Goal: Communication & Community: Ask a question

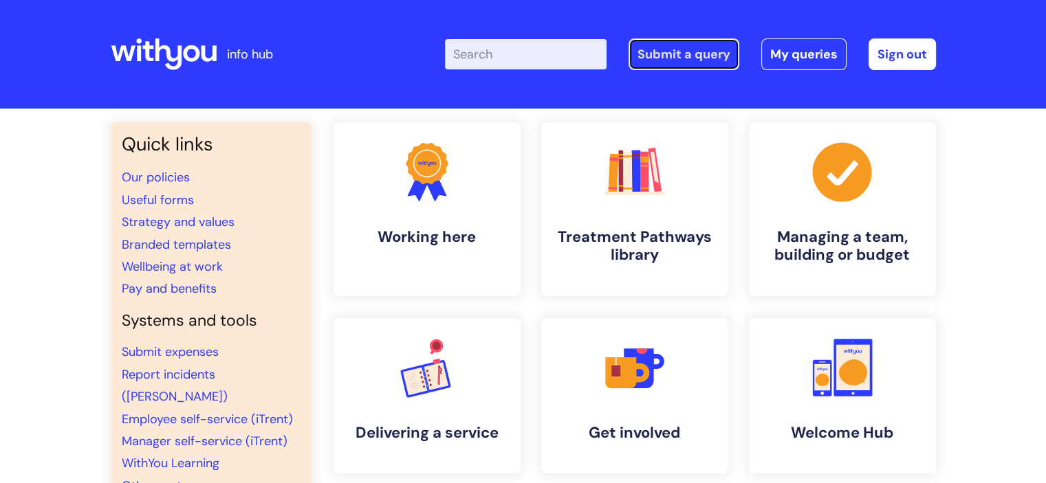
click at [704, 61] on link "Submit a query" at bounding box center [683, 55] width 111 height 32
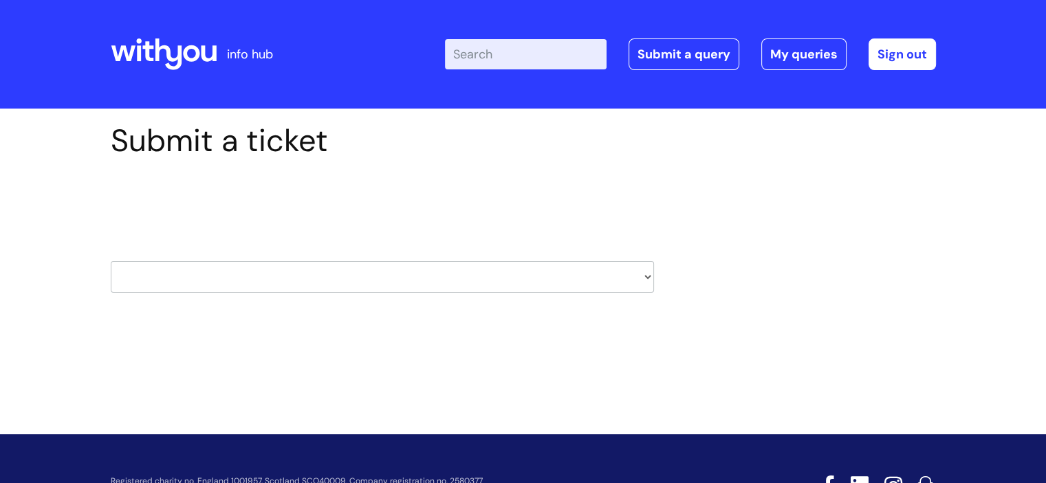
click at [468, 273] on select "HR / People IT and Support Clinical Drug Alerts Finance Accounts Data Support T…" at bounding box center [382, 277] width 543 height 32
select select "it_and_support"
click at [111, 261] on select "HR / People IT and Support Clinical Drug Alerts Finance Accounts Data Support T…" at bounding box center [382, 277] width 543 height 32
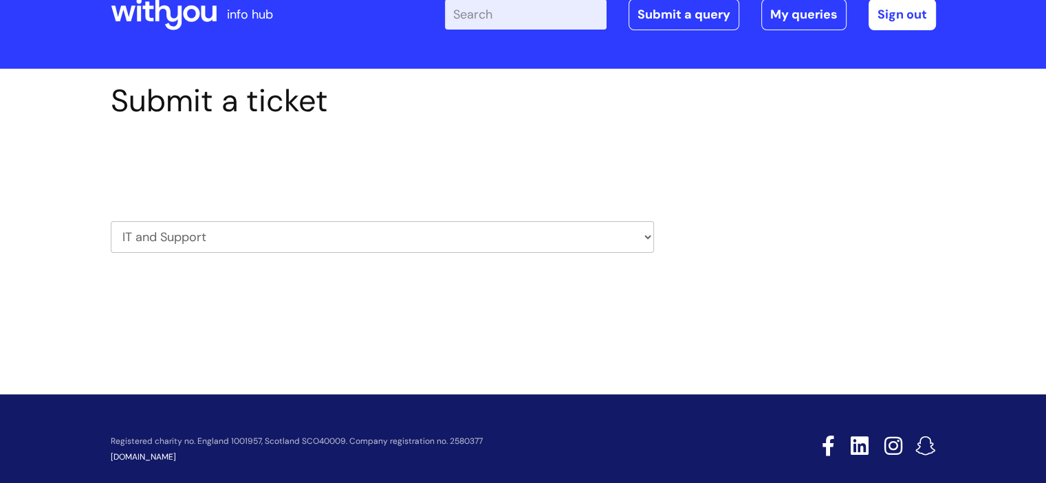
scroll to position [61, 0]
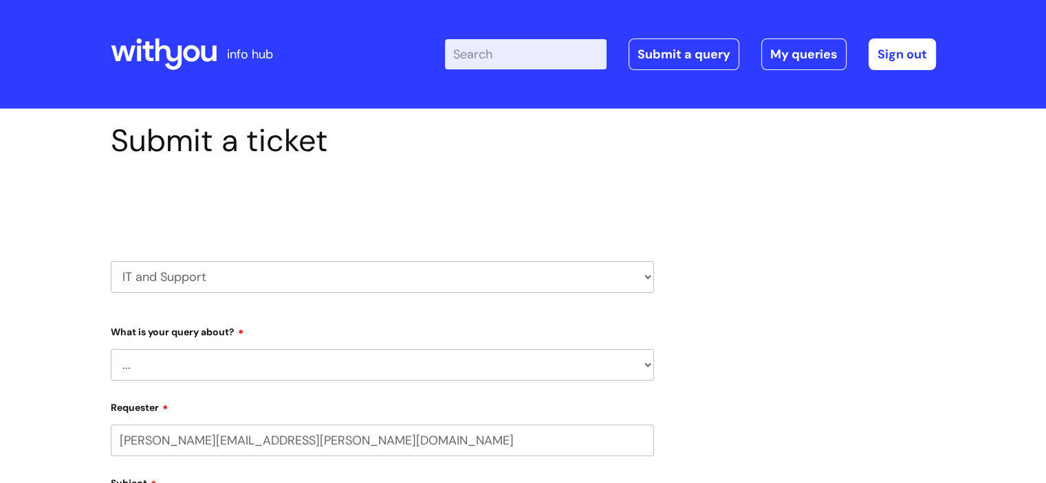
select select "80004157224"
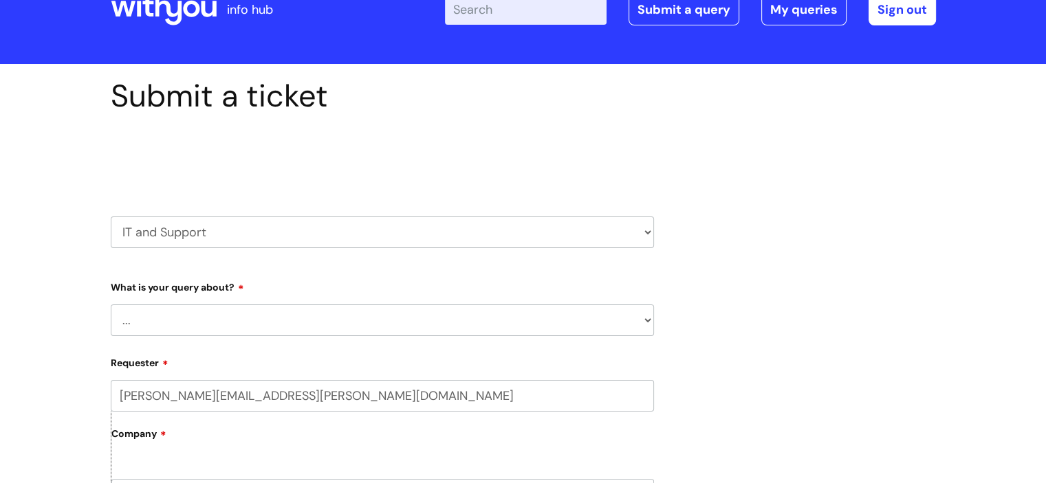
scroll to position [69, 0]
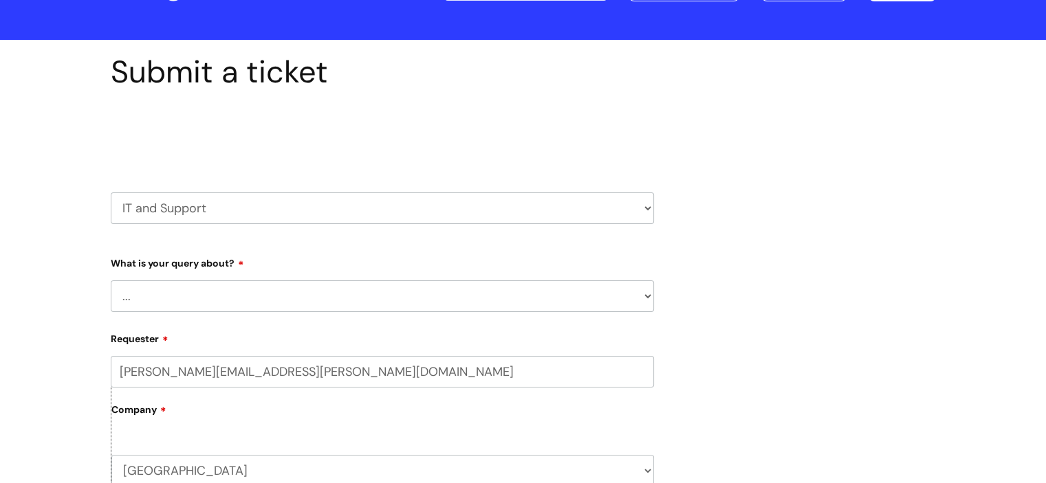
click at [346, 304] on select "... Mobile Phone Reset & MFA Accounts, Starters and Leavers IT Hardware issue I…" at bounding box center [382, 297] width 543 height 32
select select "System/software"
click at [111, 281] on select "... Mobile Phone Reset & MFA Accounts, Starters and Leavers IT Hardware issue I…" at bounding box center [382, 297] width 543 height 32
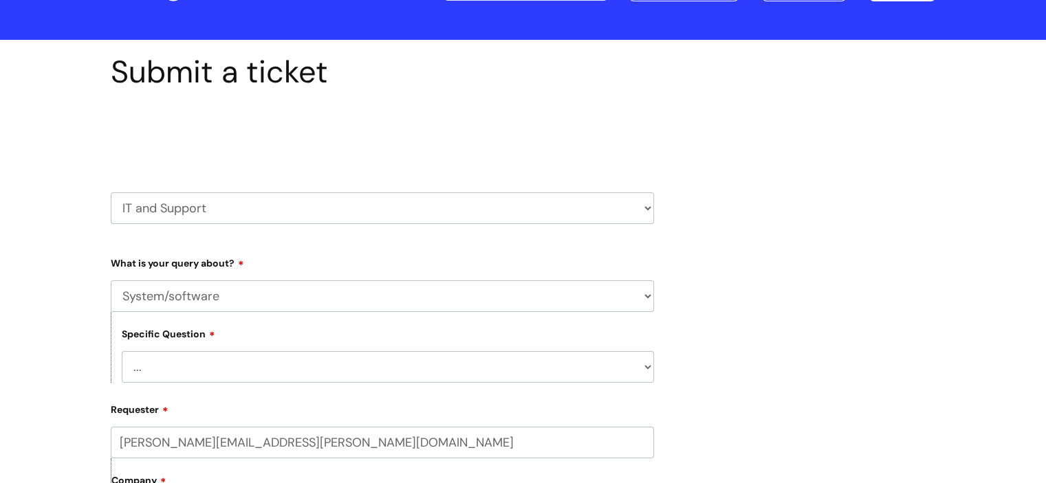
click at [270, 362] on select "... Halo PCMIS Iaptus NHS Email CJSM Email Mitel Another System Google (Workspa…" at bounding box center [388, 367] width 532 height 32
select select "Another System"
click at [122, 351] on select "... Halo PCMIS Iaptus NHS Email CJSM Email Mitel Another System Google (Workspa…" at bounding box center [388, 367] width 532 height 32
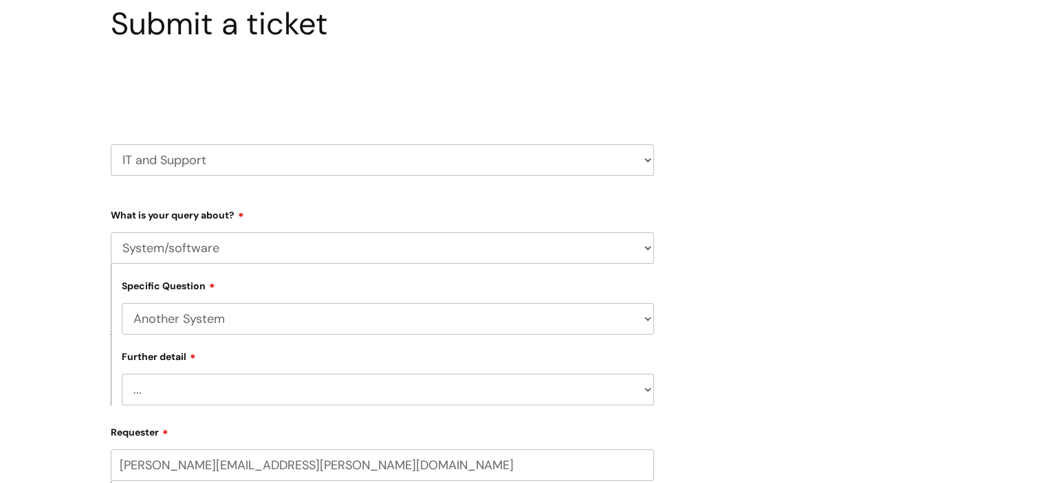
scroll to position [206, 0]
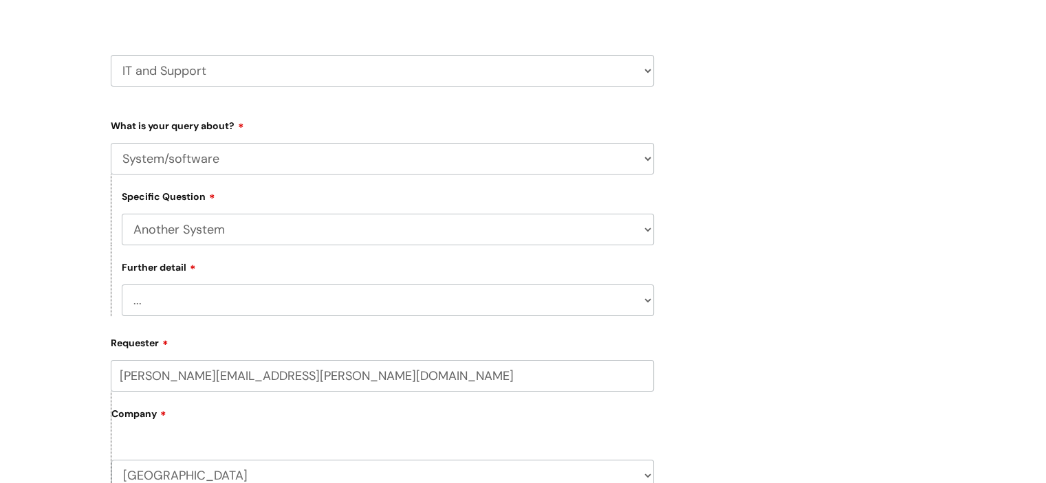
click at [256, 307] on select "... I’ve got a login issue Something else" at bounding box center [388, 301] width 532 height 32
select select "Something else"
click at [122, 285] on select "... I’ve got a login issue Something else" at bounding box center [388, 301] width 532 height 32
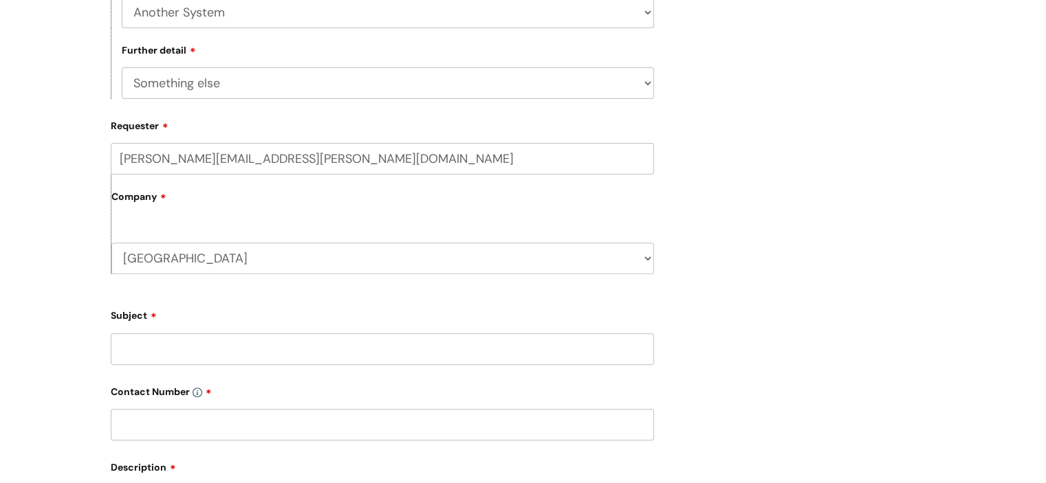
scroll to position [481, 0]
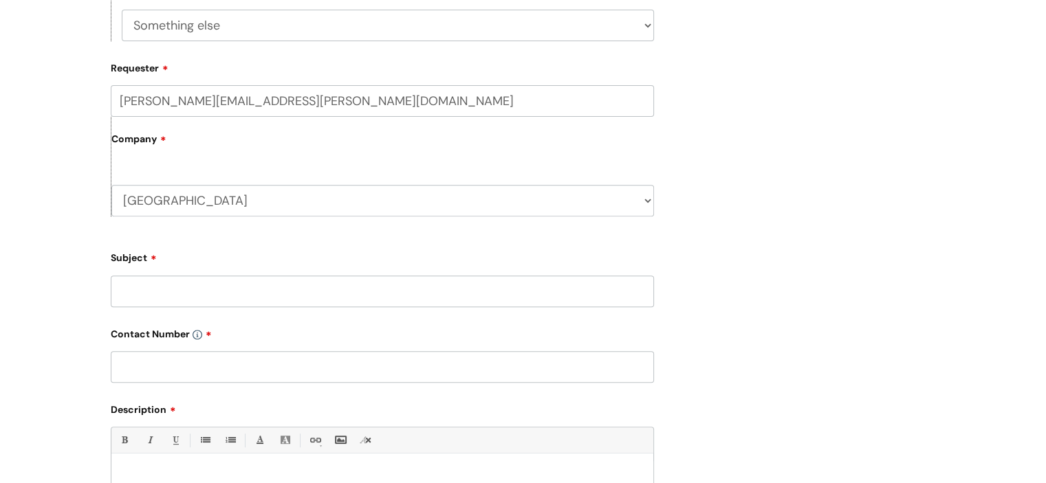
click at [235, 295] on input "Subject" at bounding box center [382, 292] width 543 height 32
type input "Nebula"
click at [230, 379] on input "text" at bounding box center [382, 367] width 543 height 32
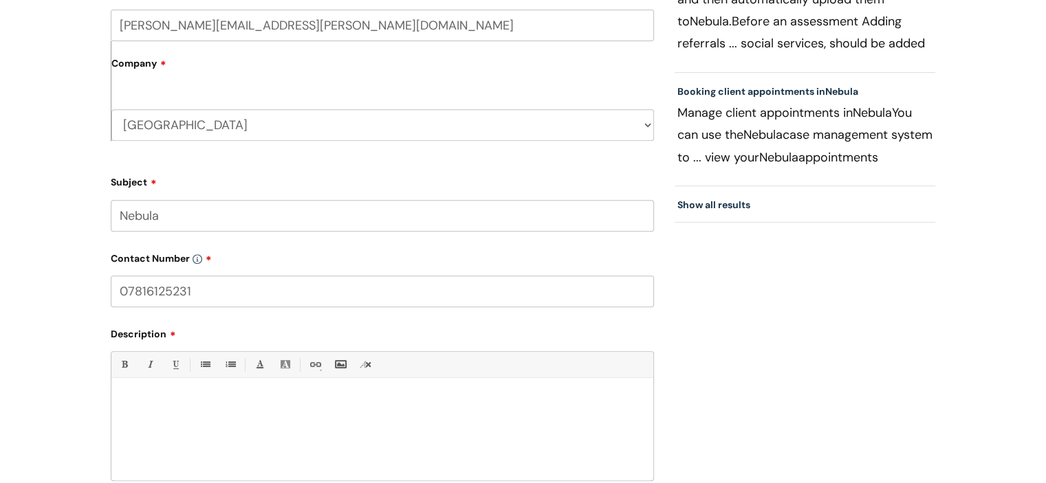
scroll to position [688, 0]
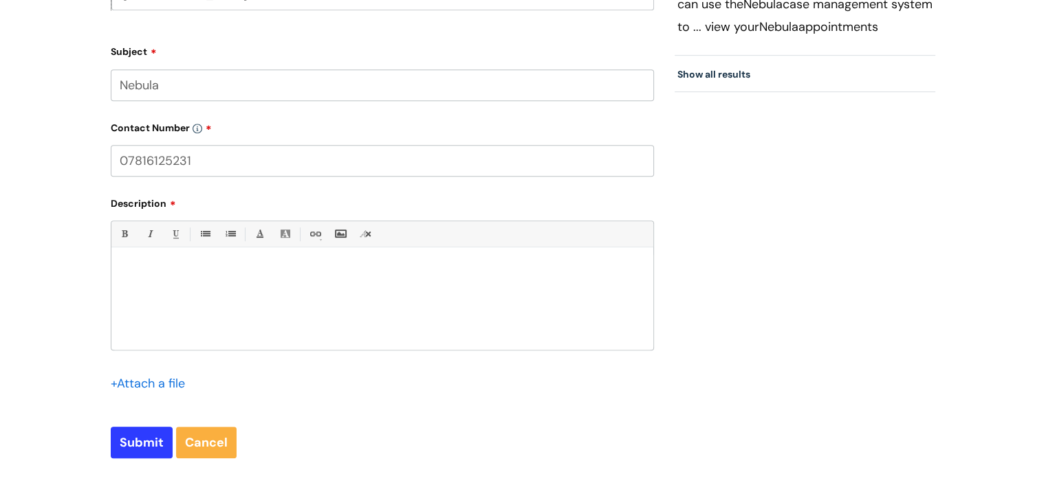
type input "07816125231"
click at [220, 347] on div at bounding box center [382, 302] width 542 height 95
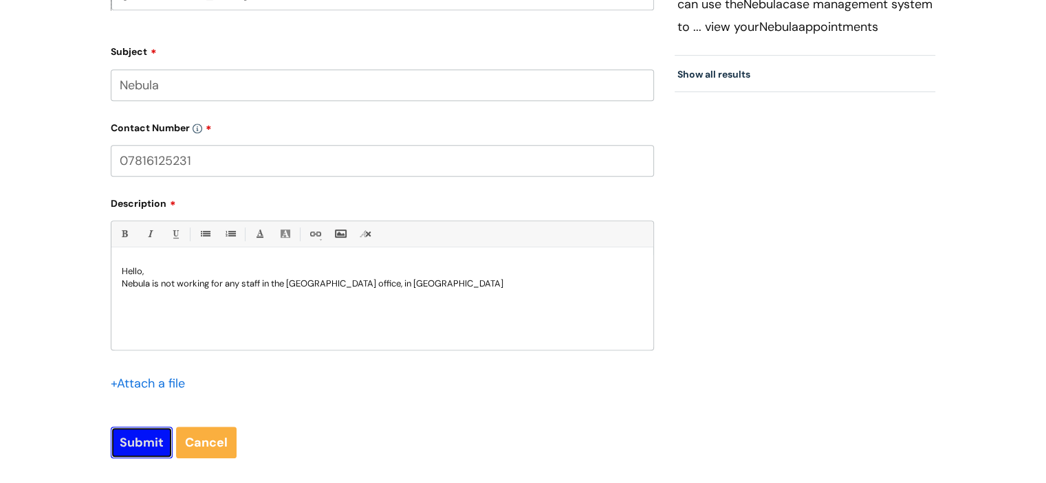
click at [139, 448] on input "Submit" at bounding box center [142, 443] width 62 height 32
type input "Please Wait..."
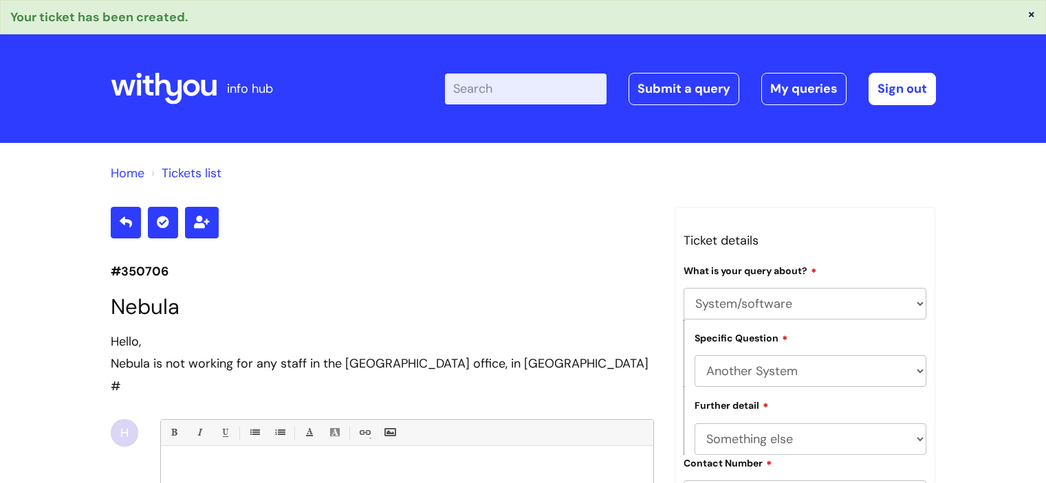
select select "System/software"
select select "Another System"
select select "Something else"
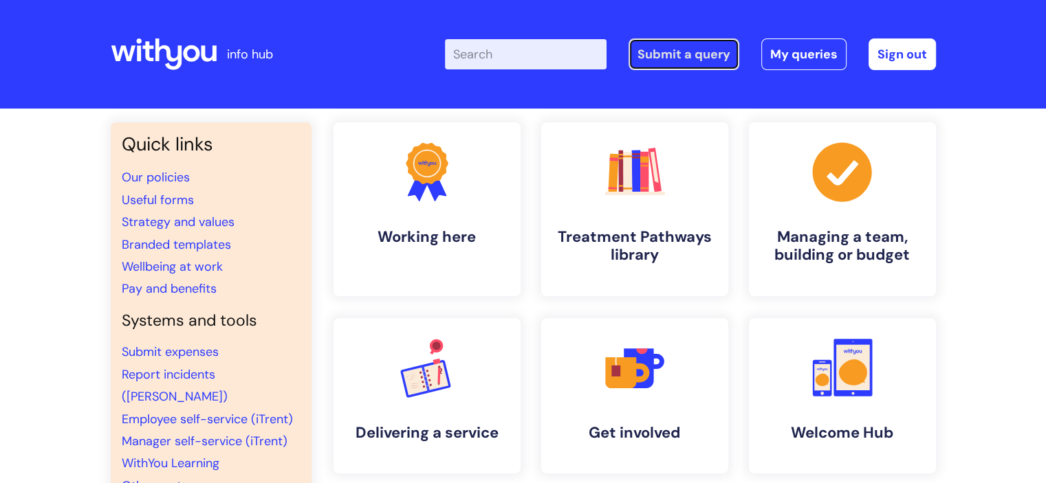
click at [696, 49] on link "Submit a query" at bounding box center [683, 55] width 111 height 32
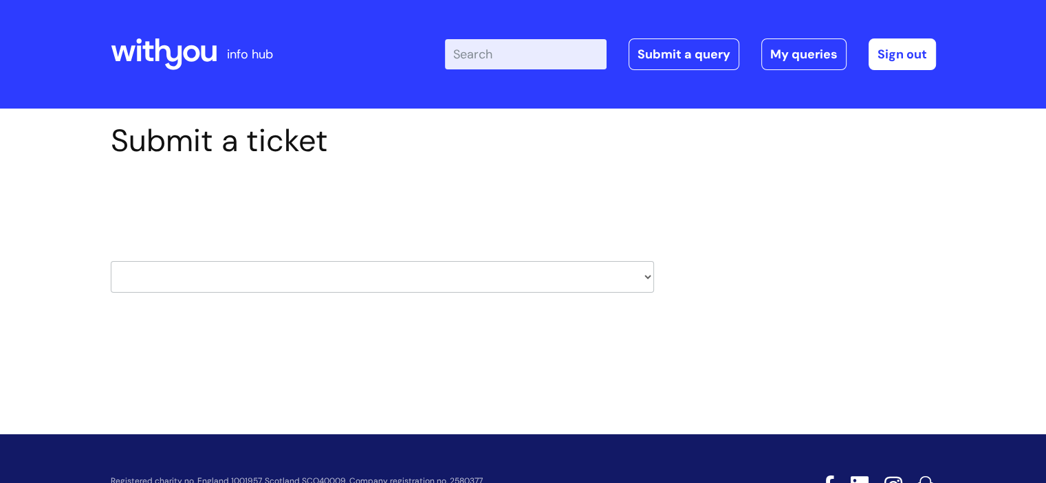
click at [432, 263] on select "HR / People IT and Support Clinical Drug Alerts Finance Accounts Data Support T…" at bounding box center [382, 277] width 543 height 32
select select "it_and_support"
click at [111, 261] on select "HR / People IT and Support Clinical Drug Alerts Finance Accounts Data Support T…" at bounding box center [382, 277] width 543 height 32
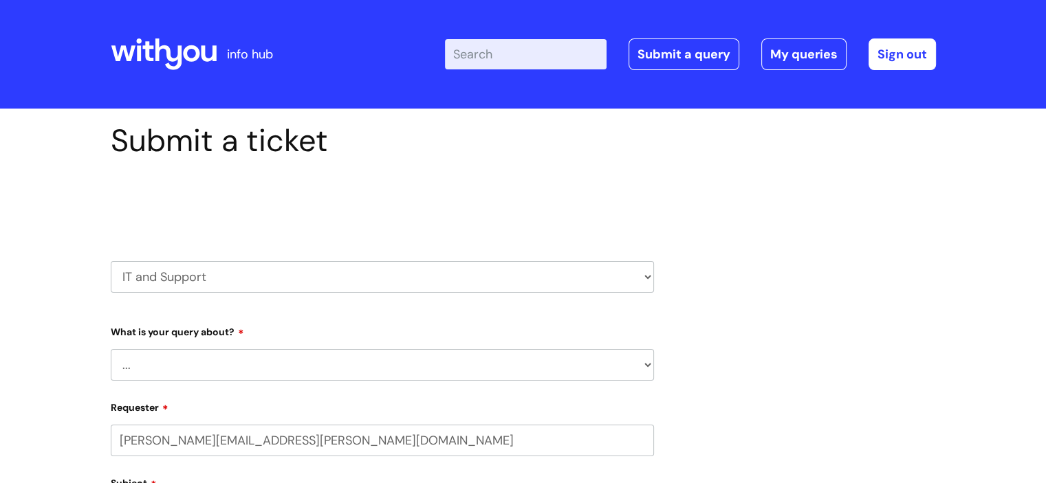
select select "80004157224"
click at [333, 358] on select "... Mobile Phone Reset & MFA Accounts, Starters and Leavers IT Hardware issue I…" at bounding box center [382, 365] width 543 height 32
select select "System/software"
click at [111, 349] on select "... Mobile Phone Reset & MFA Accounts, Starters and Leavers IT Hardware issue I…" at bounding box center [382, 365] width 543 height 32
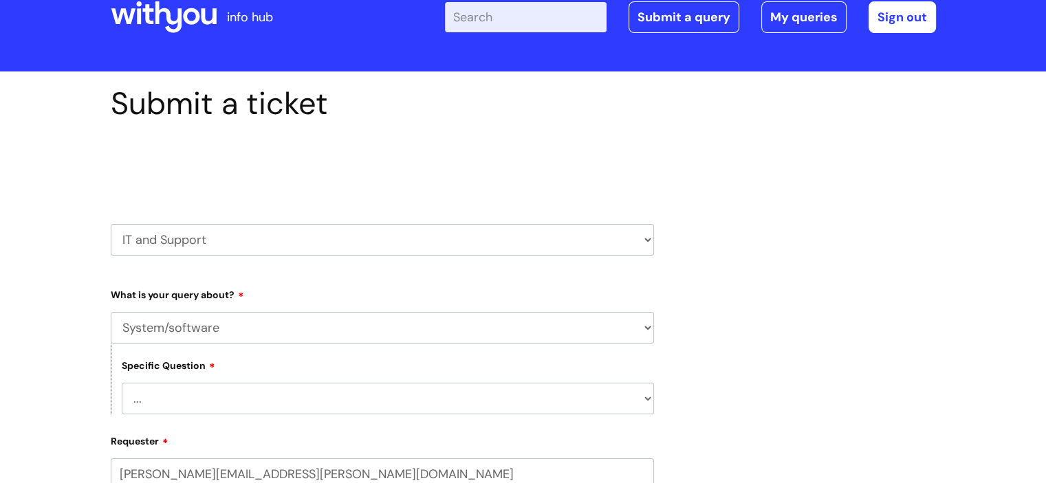
scroll to position [69, 0]
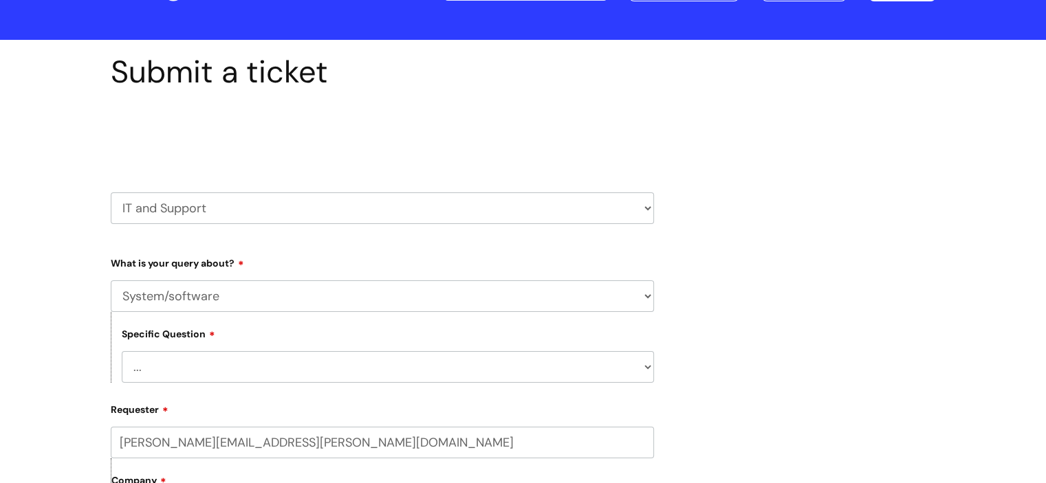
click at [270, 351] on div "Specific Question ... Halo PCMIS Iaptus NHS Email CJSM Email Mitel Another Syst…" at bounding box center [382, 347] width 543 height 71
click at [274, 366] on select "... Halo PCMIS Iaptus NHS Email CJSM Email Mitel Another System Google (Workspa…" at bounding box center [388, 367] width 532 height 32
